Goal: Information Seeking & Learning: Learn about a topic

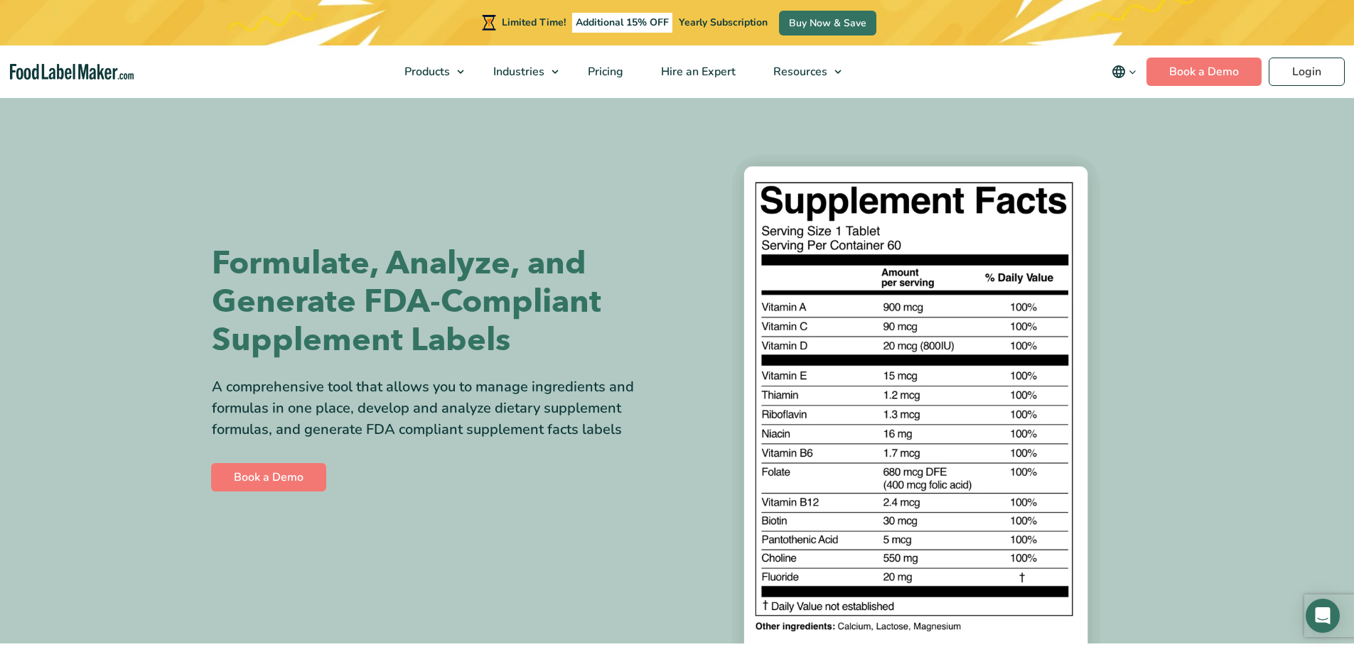
click at [525, 103] on span "Food Manufacturers" at bounding box center [560, 106] width 104 height 16
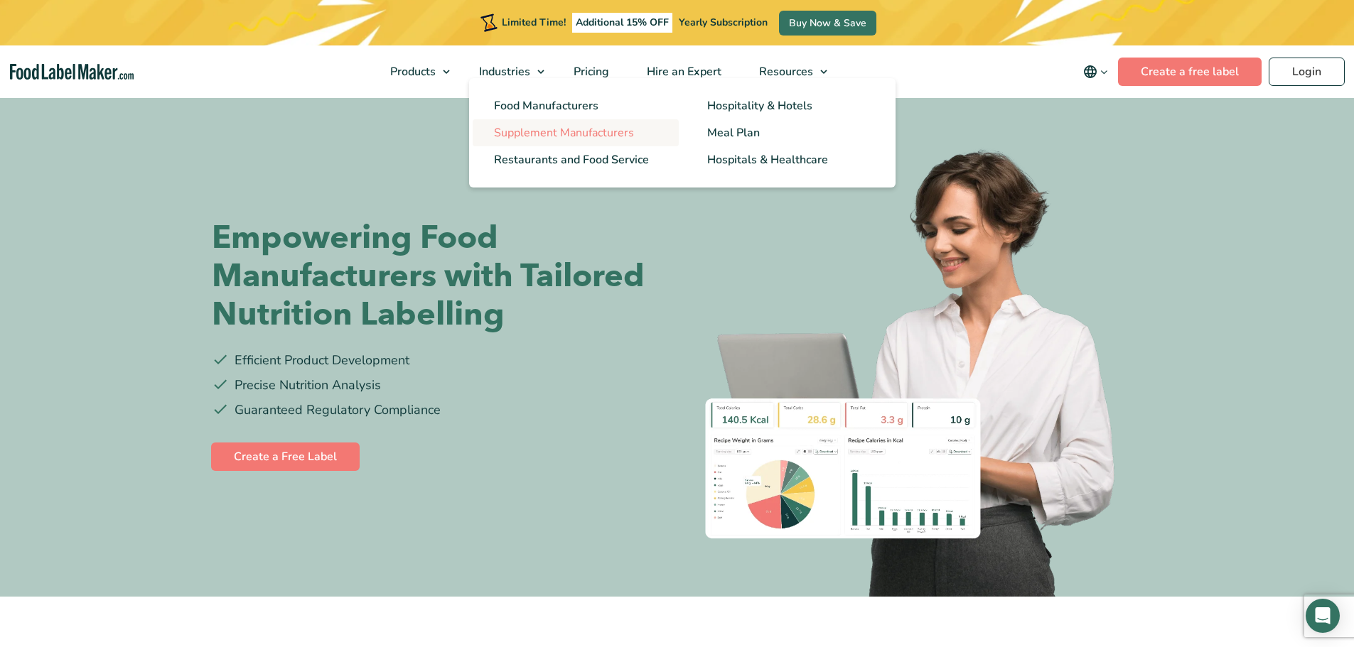
click at [512, 131] on span "Supplement Manufacturers" at bounding box center [564, 133] width 140 height 16
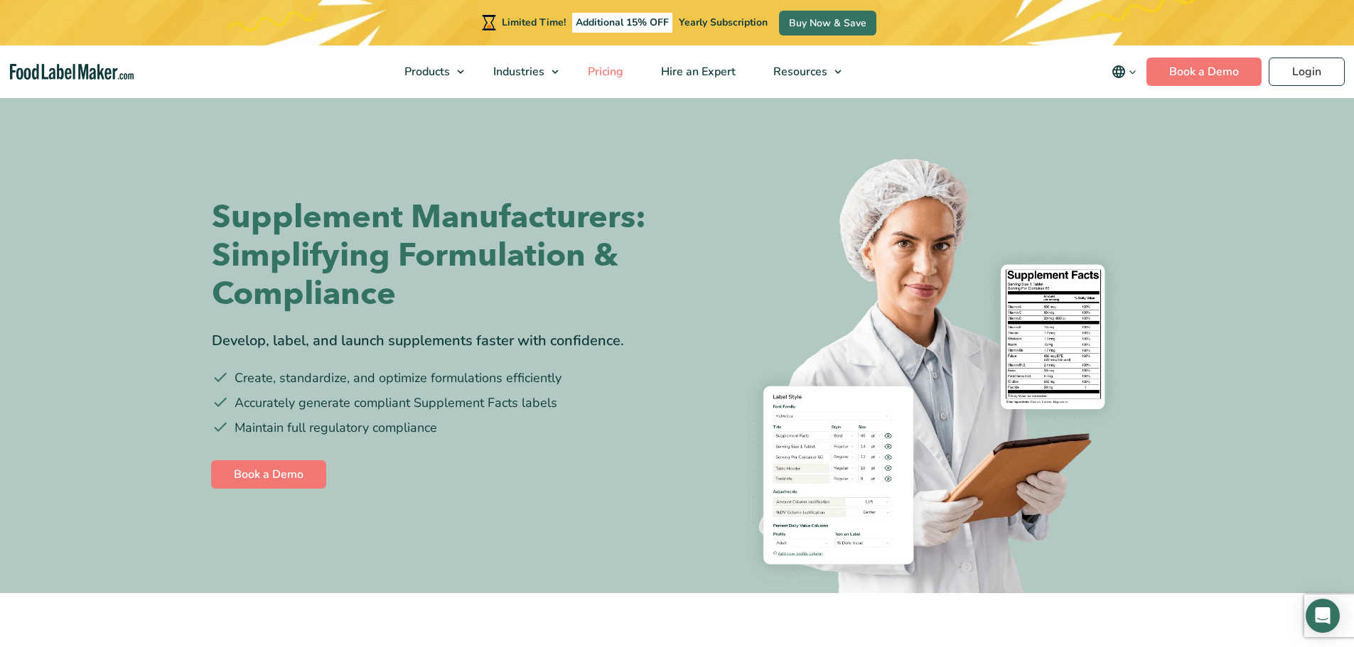
click at [601, 73] on span "Pricing" at bounding box center [603, 72] width 41 height 16
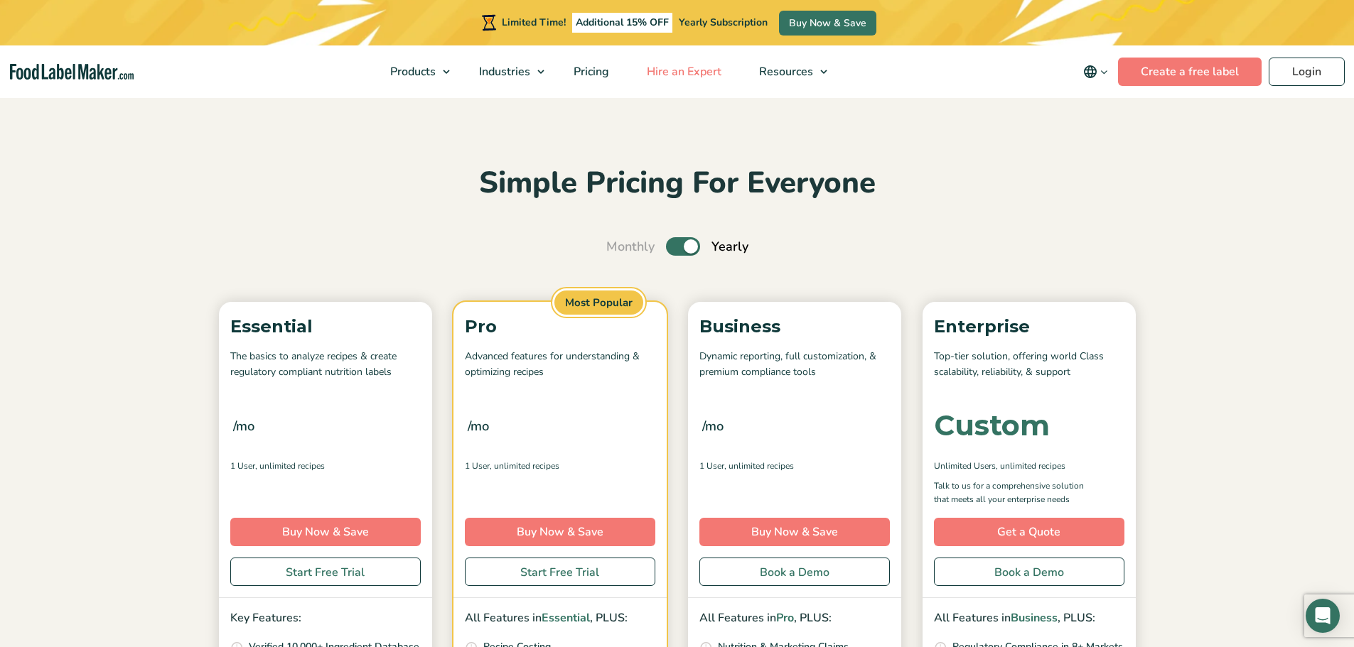
click at [715, 74] on span "Hire an Expert" at bounding box center [682, 72] width 80 height 16
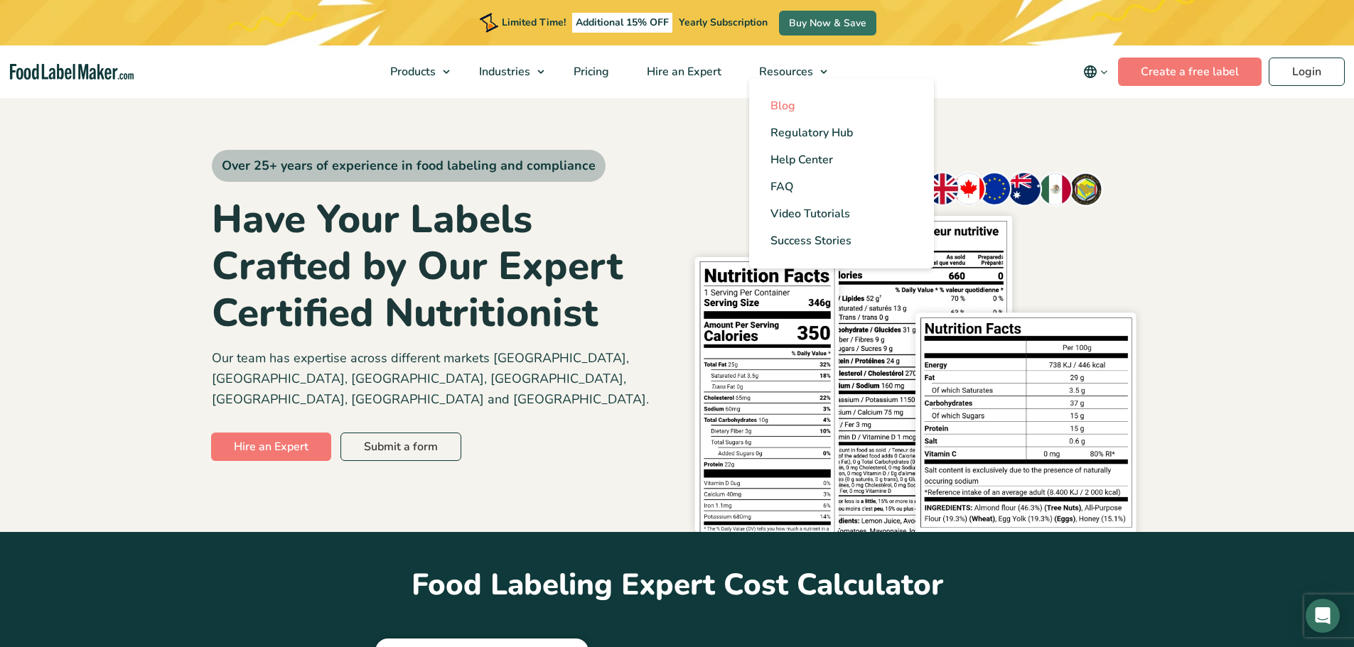
click at [795, 104] on span "Blog" at bounding box center [782, 106] width 25 height 16
